Goal: Task Accomplishment & Management: Complete application form

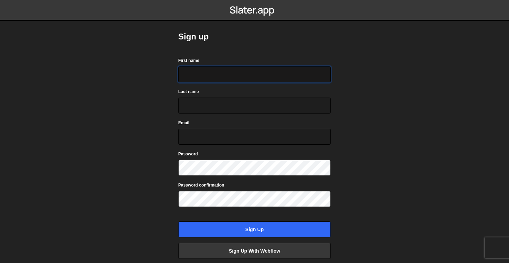
click at [244, 82] on input "First name" at bounding box center [254, 75] width 152 height 16
type input "[PERSON_NAME]"
type input "[EMAIL_ADDRESS][DOMAIN_NAME]"
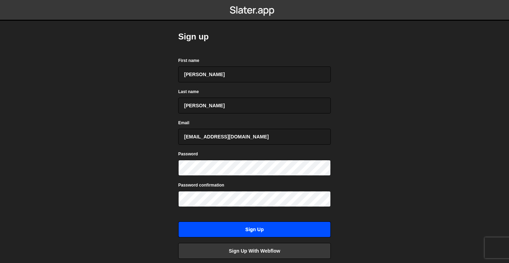
click at [253, 230] on input "Sign up" at bounding box center [254, 230] width 152 height 16
